Goal: Task Accomplishment & Management: Use online tool/utility

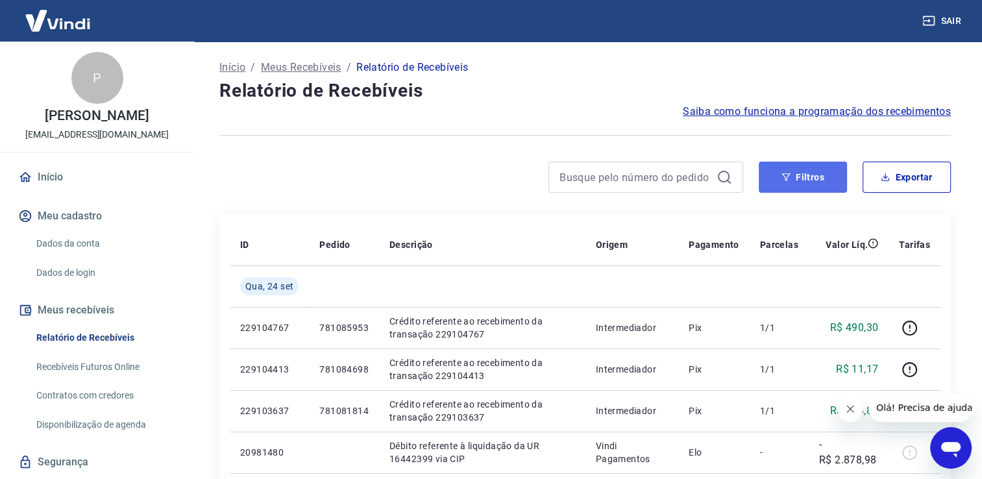
click at [826, 167] on button "Filtros" at bounding box center [802, 177] width 88 height 31
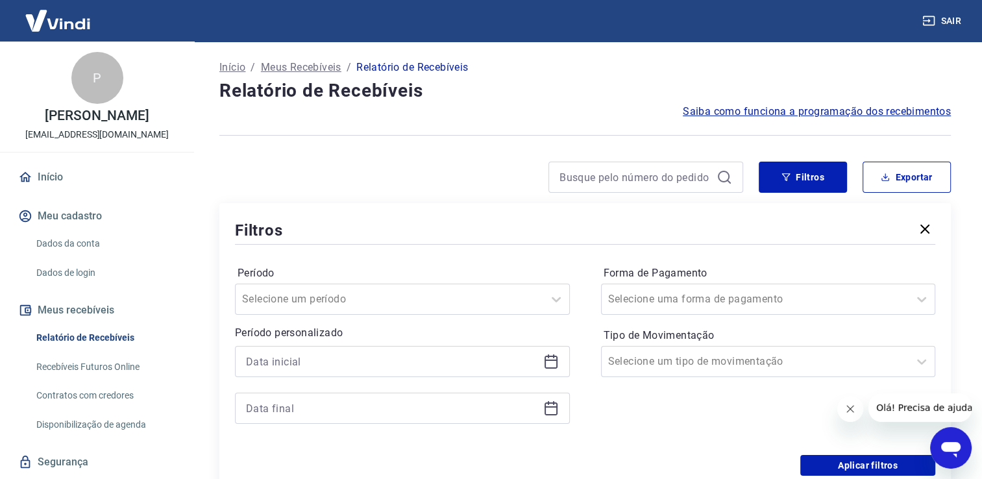
click at [543, 365] on icon at bounding box center [551, 362] width 16 height 16
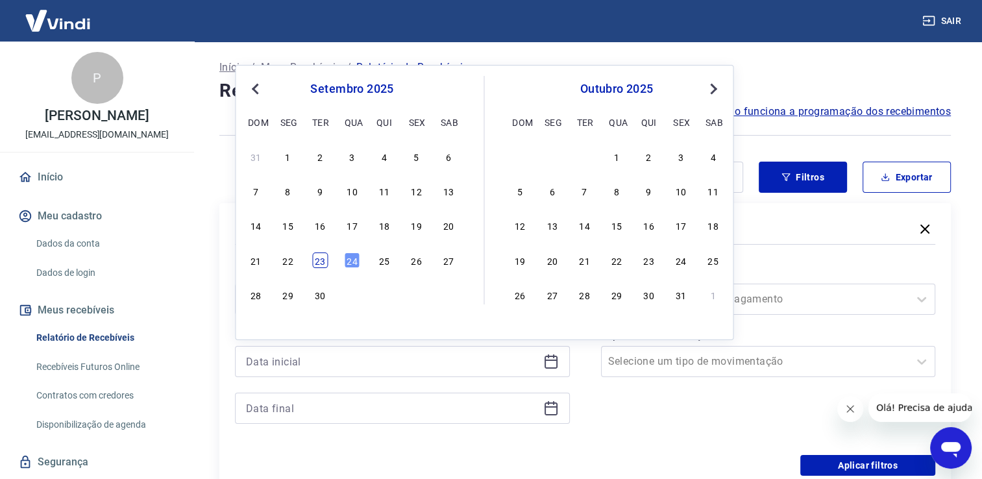
click at [319, 265] on div "23" at bounding box center [320, 260] width 16 height 16
type input "[DATE]"
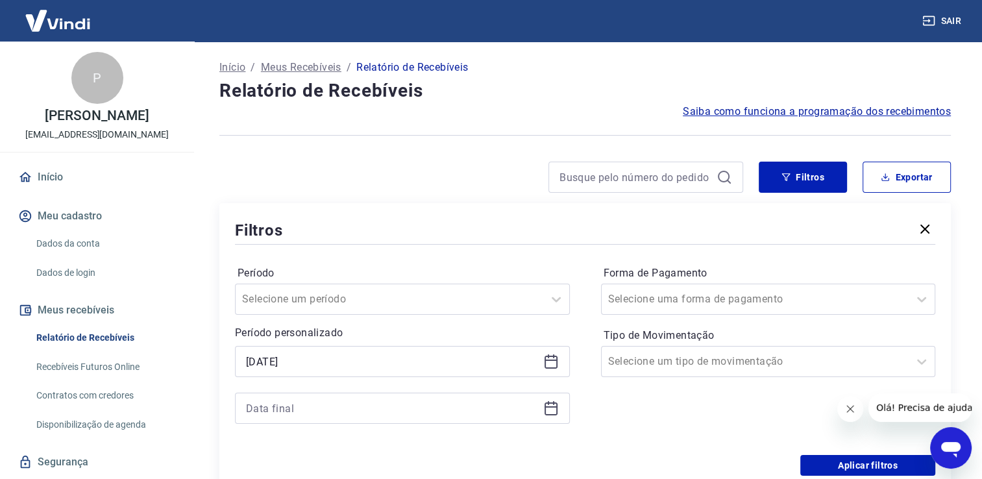
click at [553, 404] on icon at bounding box center [553, 403] width 1 height 4
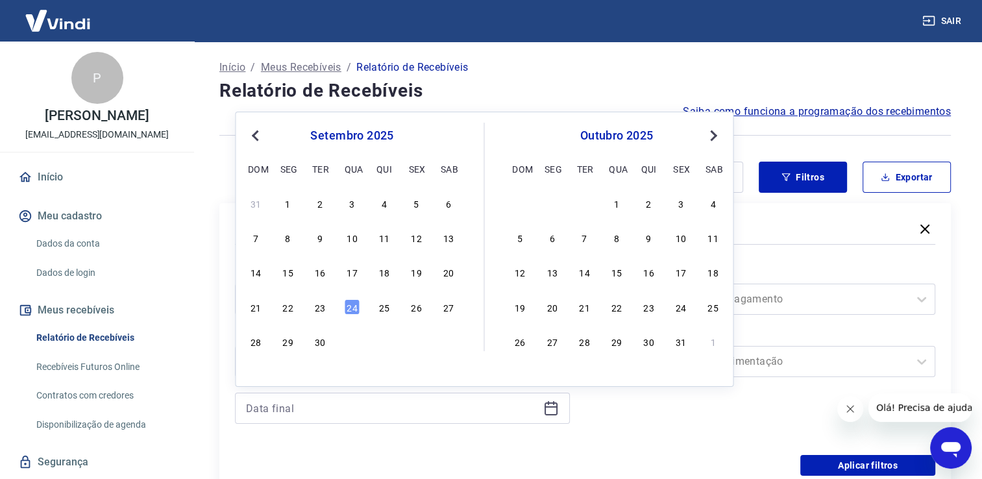
click at [320, 309] on div "23" at bounding box center [320, 307] width 16 height 16
type input "[DATE]"
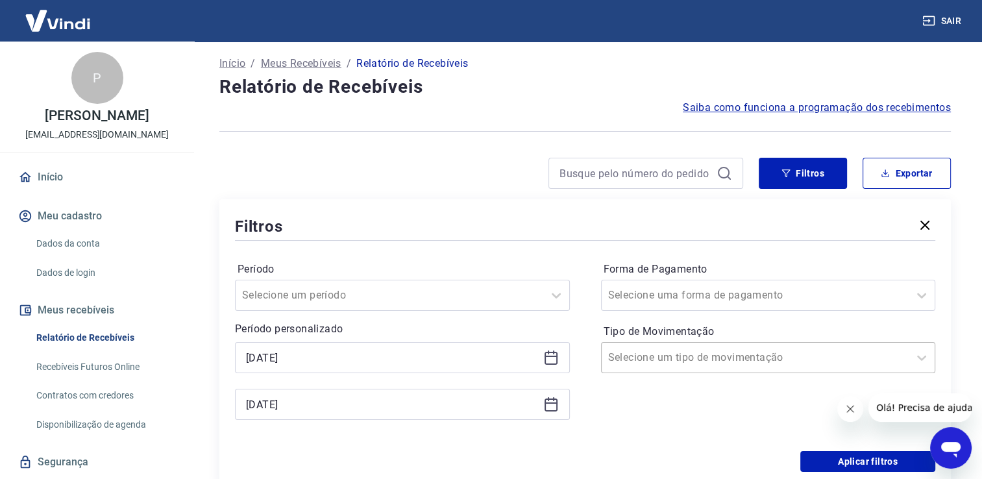
scroll to position [130, 0]
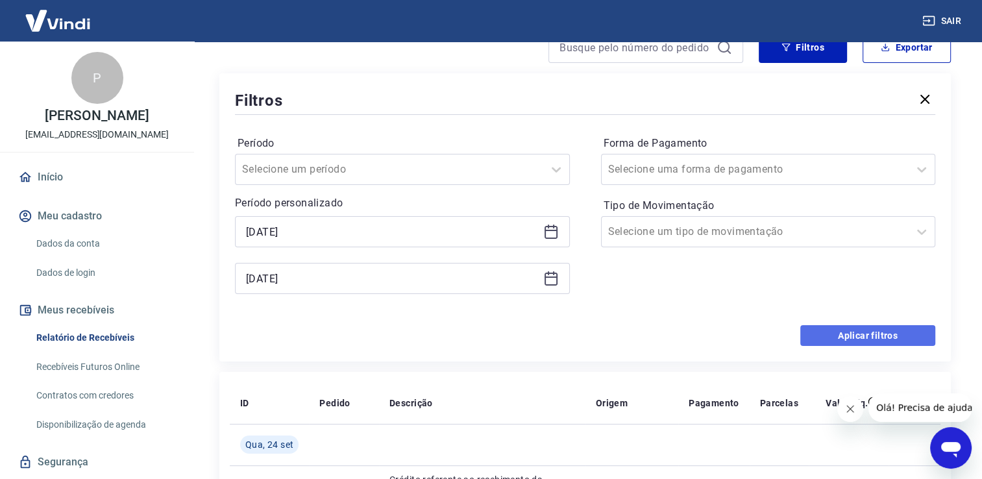
click at [849, 328] on button "Aplicar filtros" at bounding box center [867, 335] width 135 height 21
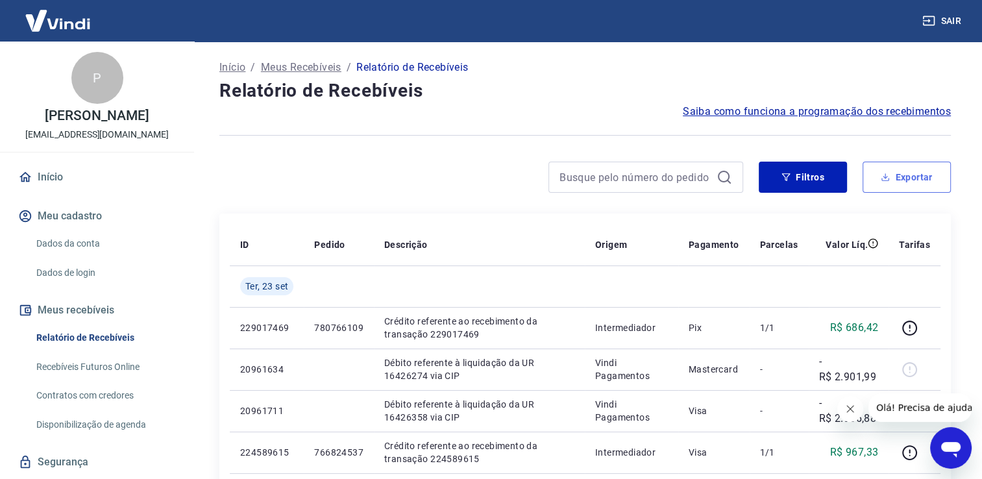
click at [906, 173] on button "Exportar" at bounding box center [906, 177] width 88 height 31
type input "[DATE]"
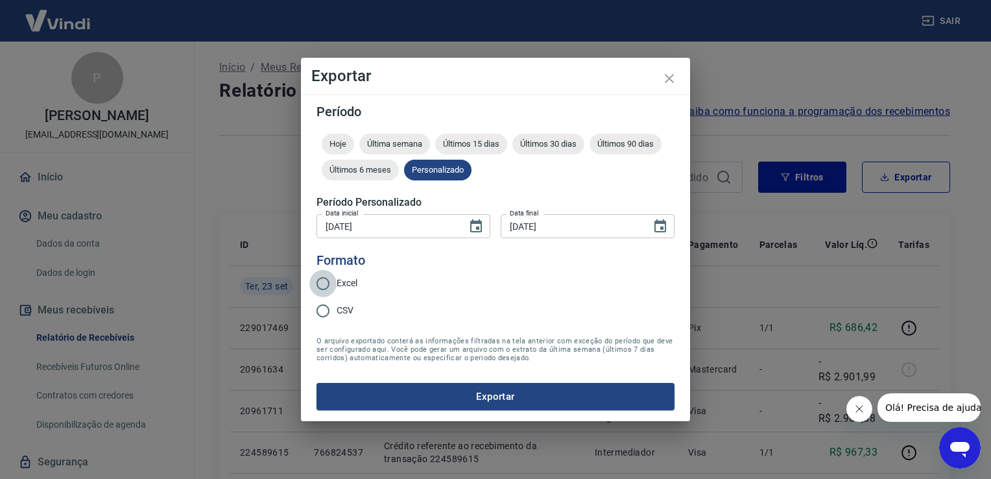
click at [317, 275] on input "Excel" at bounding box center [322, 283] width 27 height 27
radio input "true"
click at [426, 391] on button "Exportar" at bounding box center [496, 396] width 358 height 27
